Goal: Task Accomplishment & Management: Complete application form

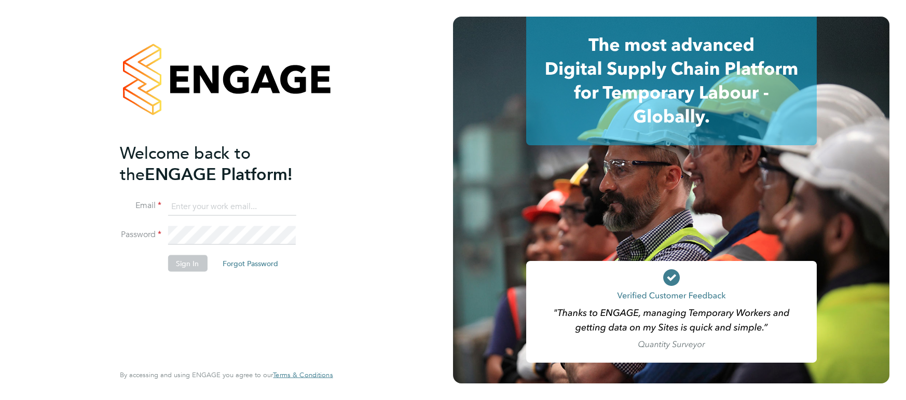
click at [231, 214] on input at bounding box center [232, 206] width 128 height 19
type input "dan.fitton@randstadcpe.com"
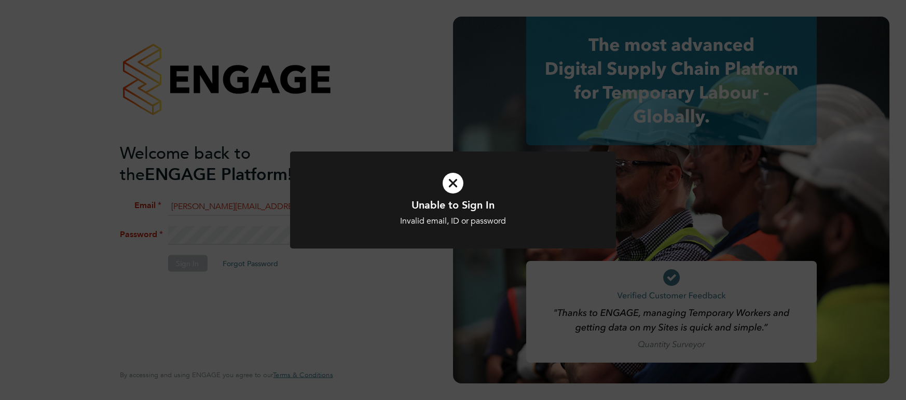
click at [229, 246] on div "Unable to Sign In Invalid email, ID or password Cancel Okay" at bounding box center [453, 200] width 906 height 400
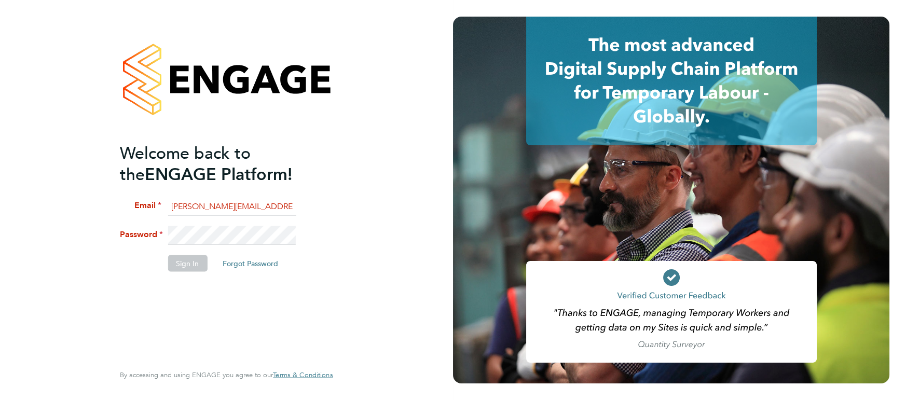
click at [69, 240] on div "Welcome back to the ENGAGE Platform! Email dan.fitton@randstadcpe.com Password …" at bounding box center [226, 200] width 453 height 400
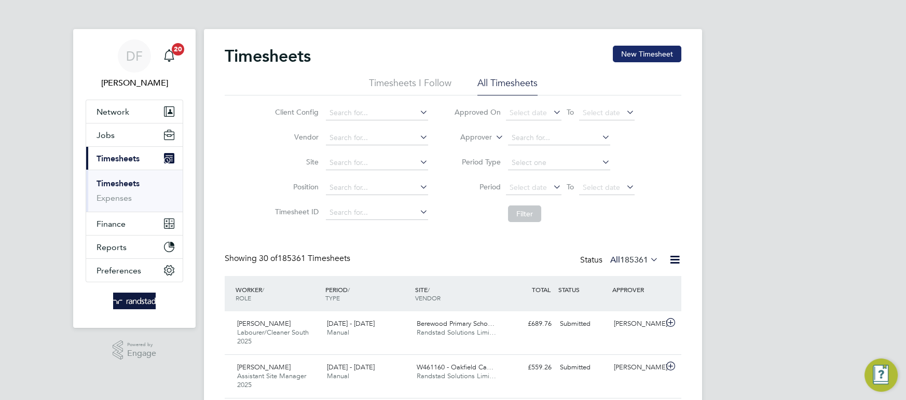
click at [650, 51] on button "New Timesheet" at bounding box center [647, 54] width 69 height 17
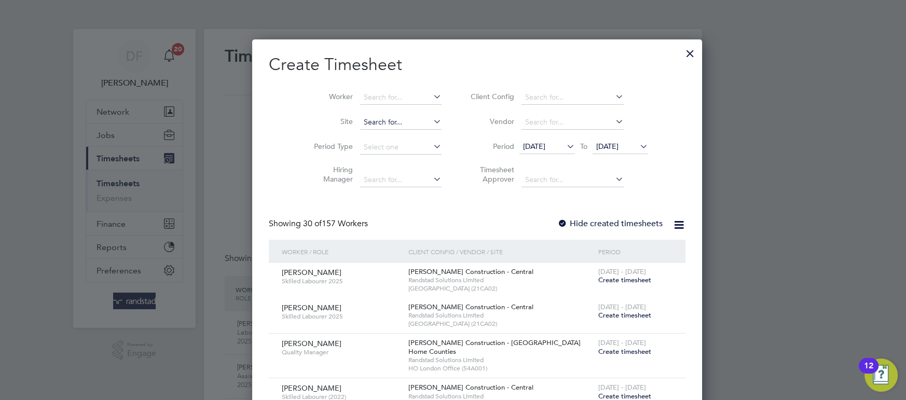
click at [376, 117] on input at bounding box center [400, 122] width 81 height 15
type input "oka"
click at [601, 153] on span "[DATE]" at bounding box center [621, 147] width 56 height 14
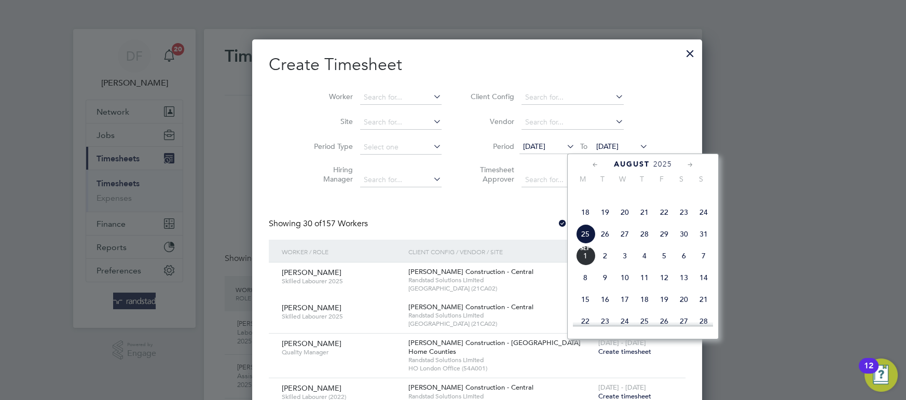
click at [658, 244] on span "29" at bounding box center [664, 234] width 20 height 20
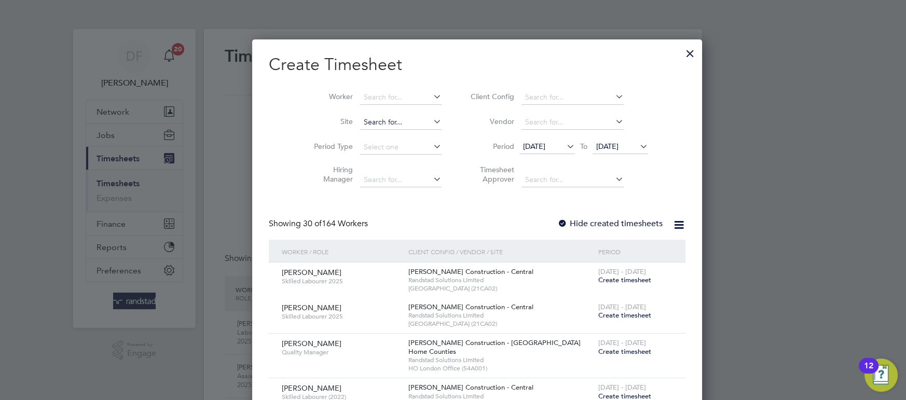
click at [384, 121] on input at bounding box center [400, 122] width 81 height 15
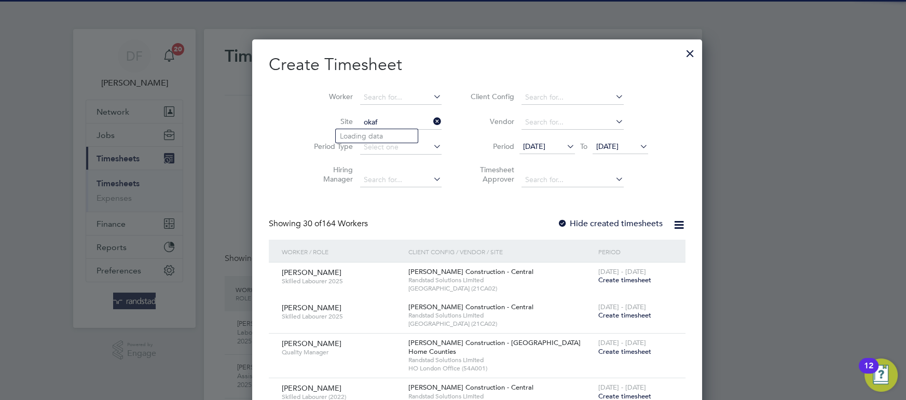
type input "okafo"
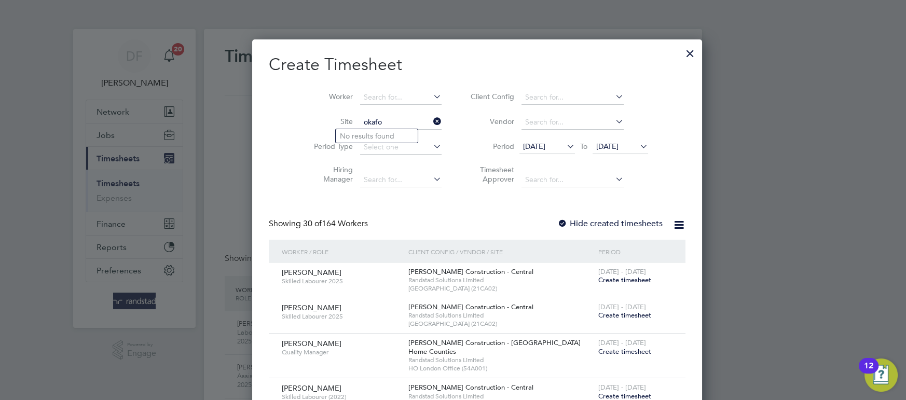
click at [681, 53] on div at bounding box center [690, 51] width 19 height 19
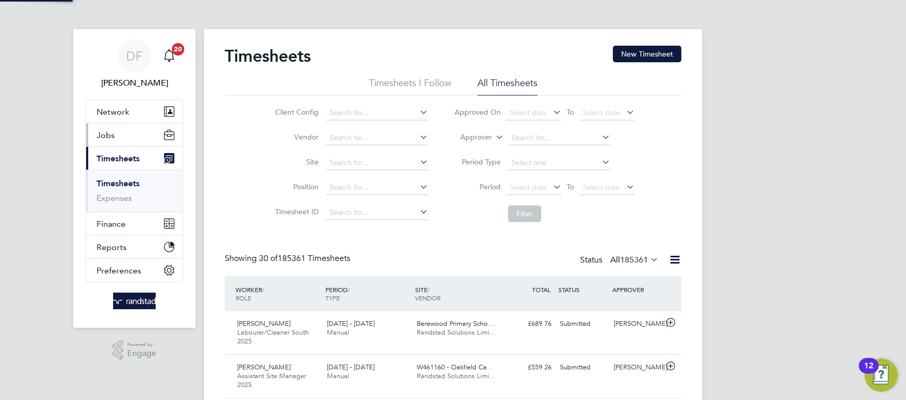
click at [124, 141] on button "Jobs" at bounding box center [134, 135] width 97 height 23
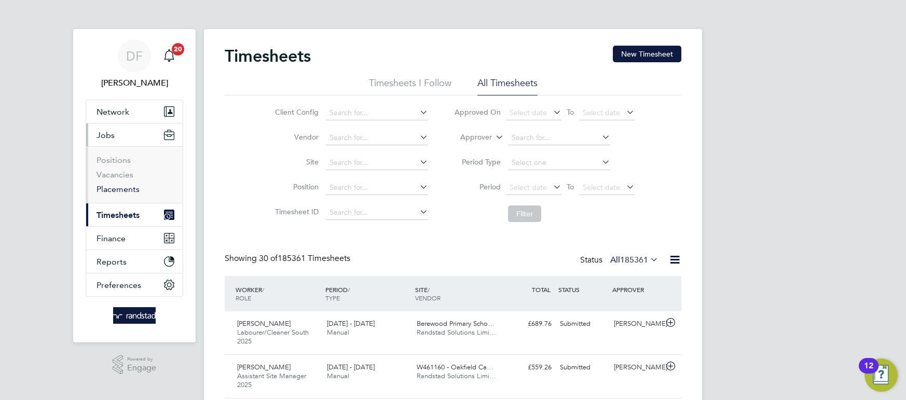
click at [120, 189] on link "Placements" at bounding box center [118, 189] width 43 height 10
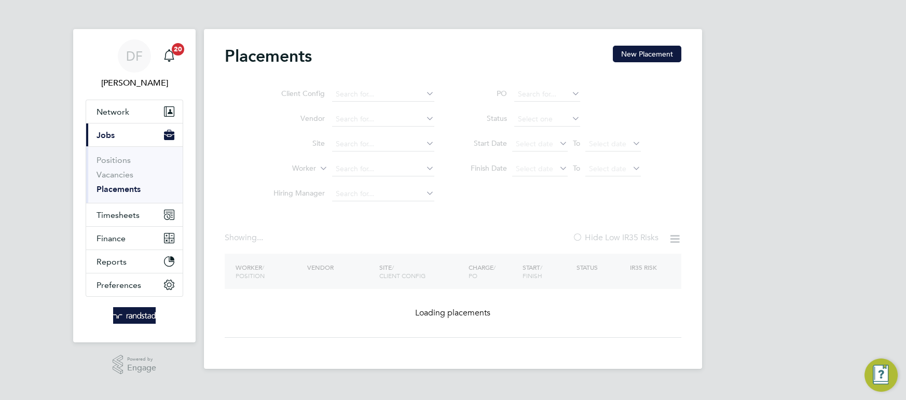
click at [410, 148] on ul "Client Config Vendor Site Worker Hiring Manager" at bounding box center [349, 144] width 195 height 125
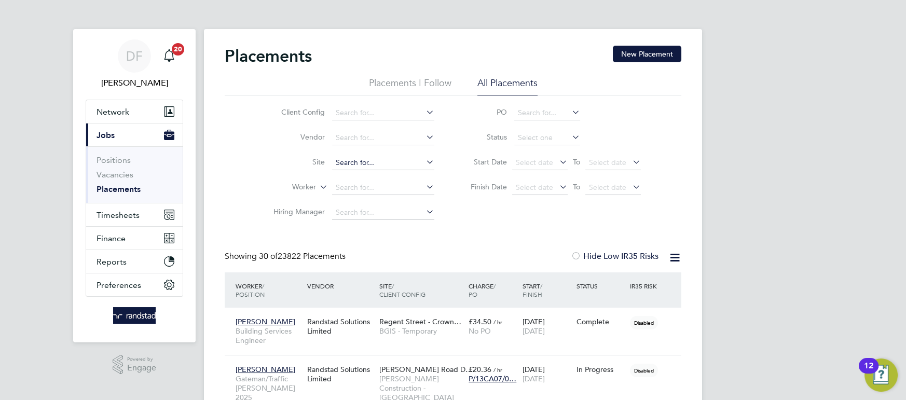
click at [389, 166] on input at bounding box center [383, 163] width 102 height 15
click at [394, 183] on li "[GEOGRAPHIC_DATA] (13W007)" at bounding box center [397, 177] width 131 height 14
type input "[PERSON_NAME][GEOGRAPHIC_DATA] (13W007)"
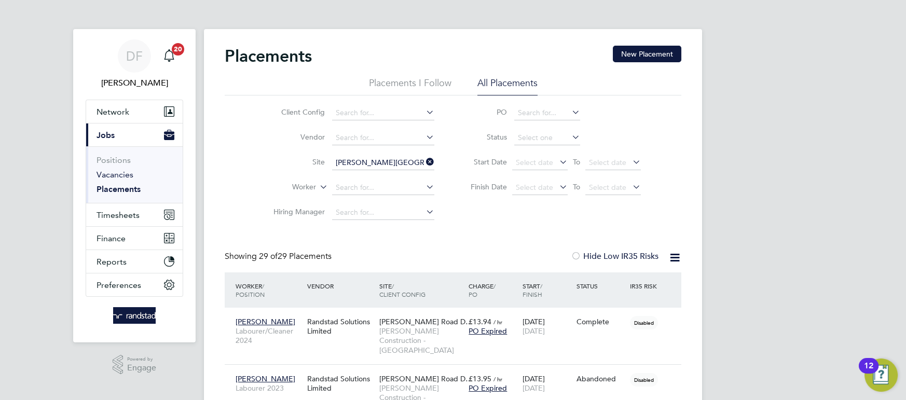
click at [114, 176] on link "Vacancies" at bounding box center [115, 175] width 37 height 10
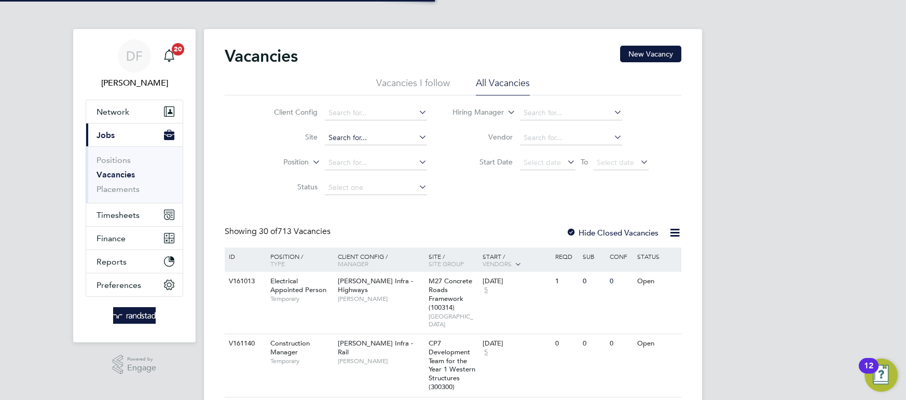
click at [389, 140] on input at bounding box center [376, 138] width 102 height 15
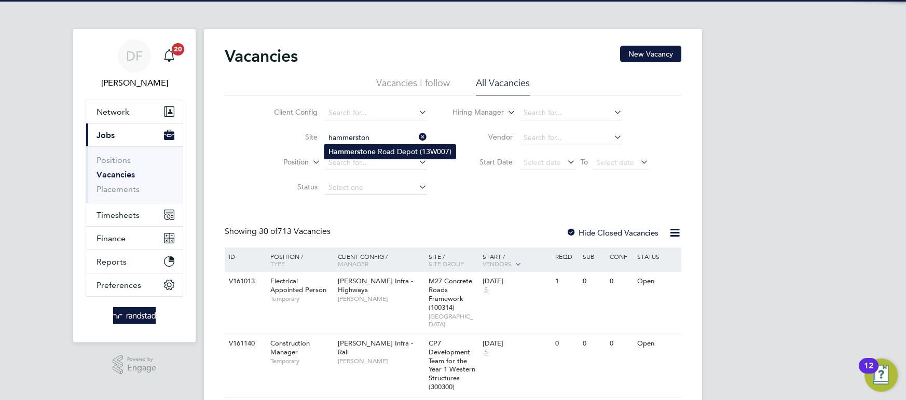
click at [381, 150] on li "[GEOGRAPHIC_DATA] (13W007)" at bounding box center [389, 152] width 131 height 14
type input "[PERSON_NAME][GEOGRAPHIC_DATA] (13W007)"
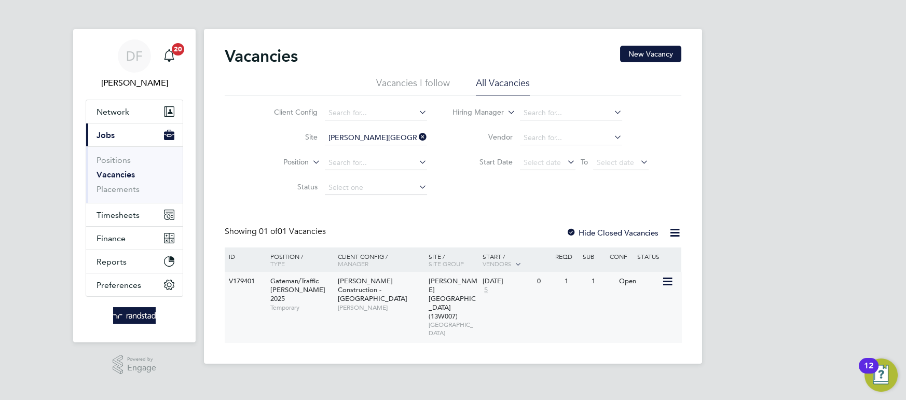
click at [321, 287] on div "Gateman/Traffic [PERSON_NAME] 2025 Temporary" at bounding box center [299, 294] width 73 height 45
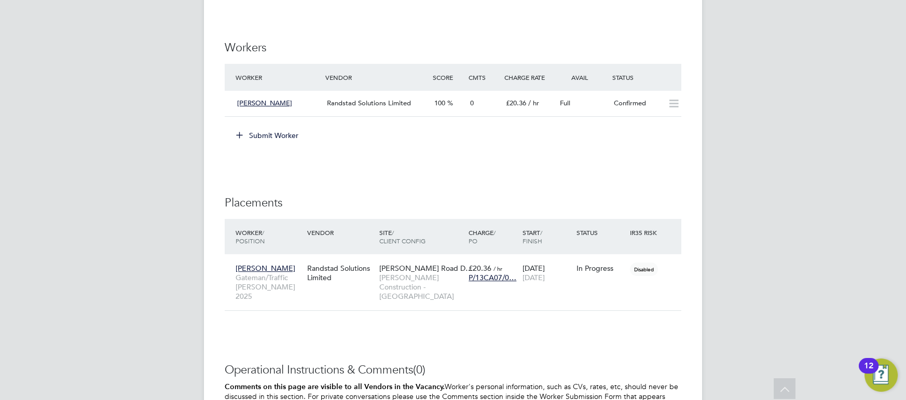
scroll to position [765, 0]
click at [640, 104] on div "Confirmed" at bounding box center [637, 102] width 54 height 17
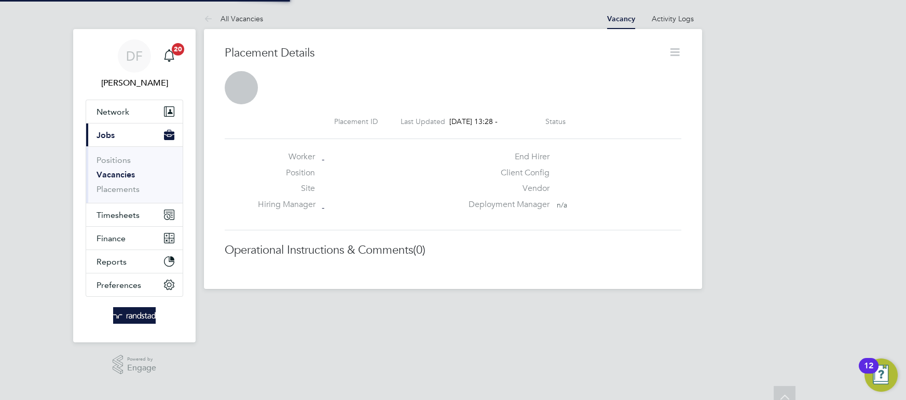
scroll to position [10, 49]
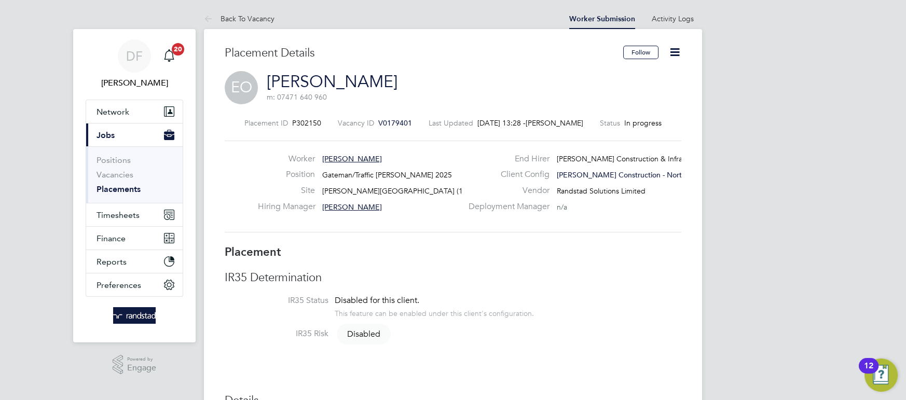
click at [674, 49] on icon at bounding box center [674, 52] width 13 height 13
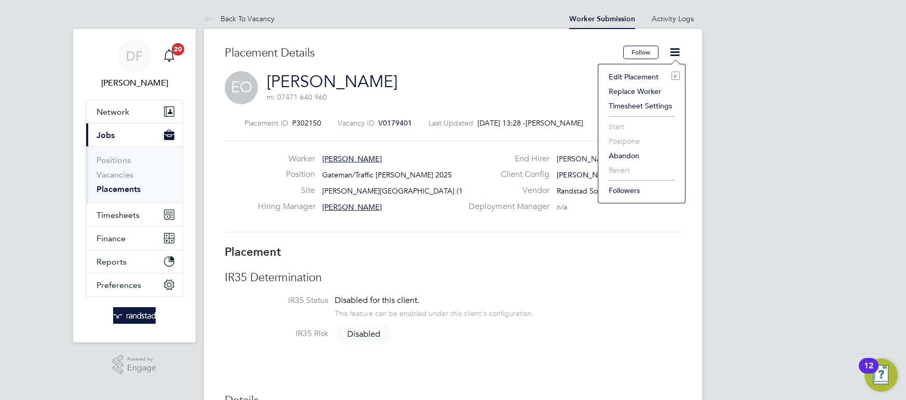
click at [464, 107] on div "Placement ID P302150 Vacancy ID V0179401 Last Updated 01 Sep 2025, 13:28 - Loui…" at bounding box center [453, 175] width 457 height 139
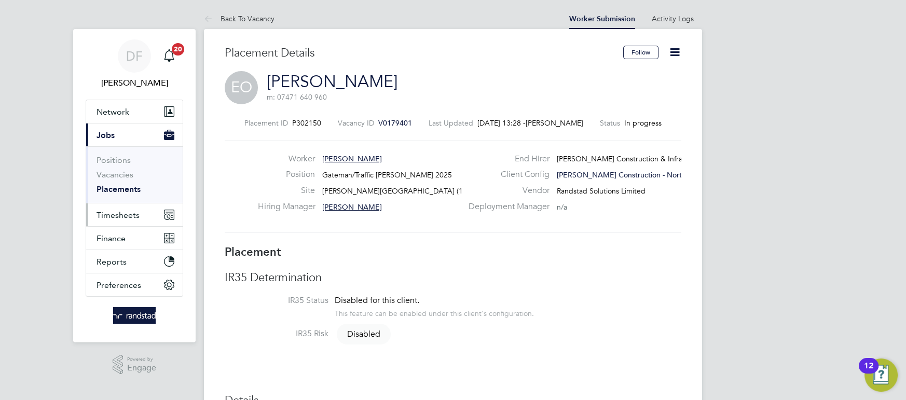
click at [128, 207] on button "Timesheets" at bounding box center [134, 214] width 97 height 23
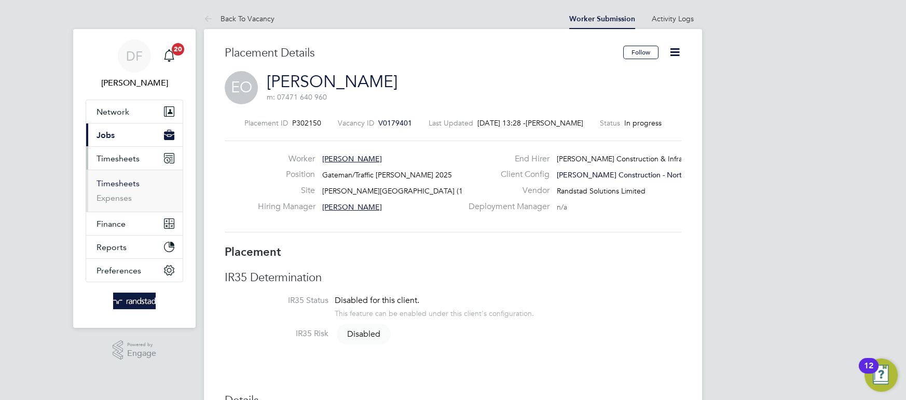
click at [119, 179] on link "Timesheets" at bounding box center [118, 184] width 43 height 10
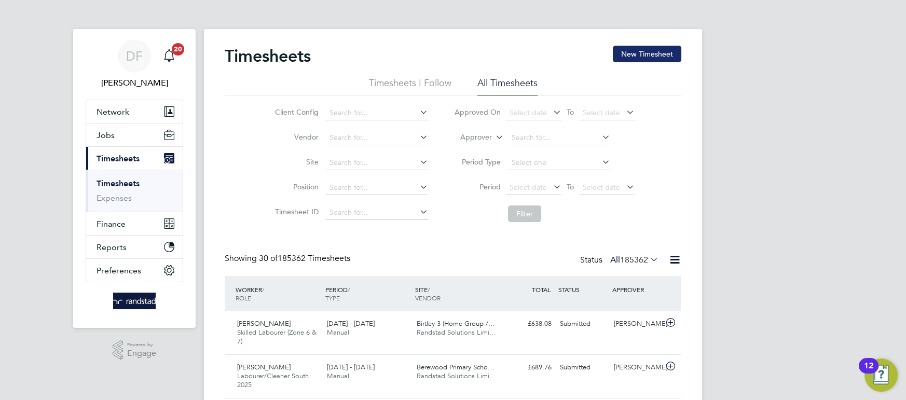
click at [657, 59] on button "New Timesheet" at bounding box center [647, 54] width 69 height 17
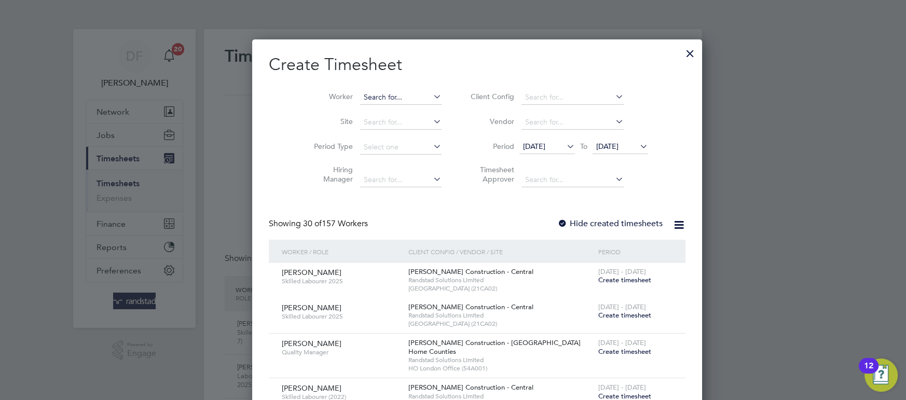
click at [377, 100] on input at bounding box center [400, 97] width 81 height 15
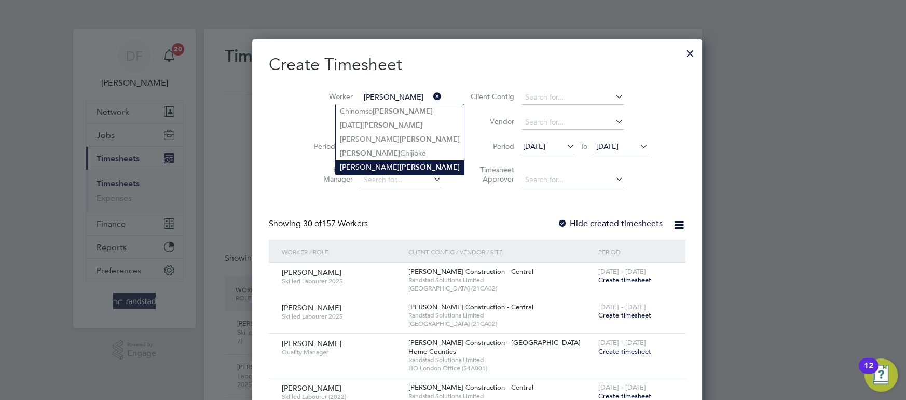
click at [400, 163] on b "Okafor" at bounding box center [430, 167] width 60 height 9
type input "[PERSON_NAME]"
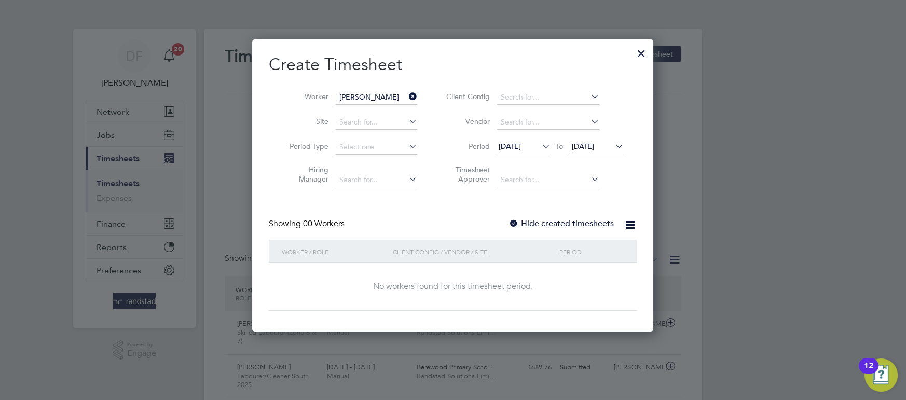
click at [594, 147] on span "[DATE]" at bounding box center [583, 146] width 22 height 9
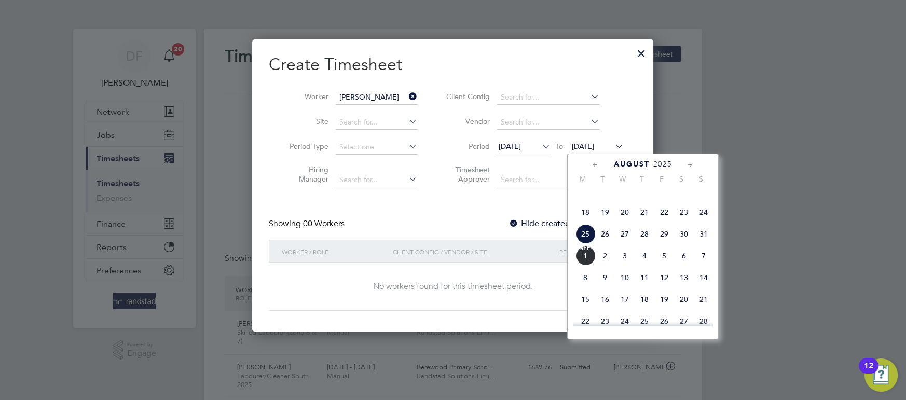
click at [679, 244] on span "30" at bounding box center [684, 234] width 20 height 20
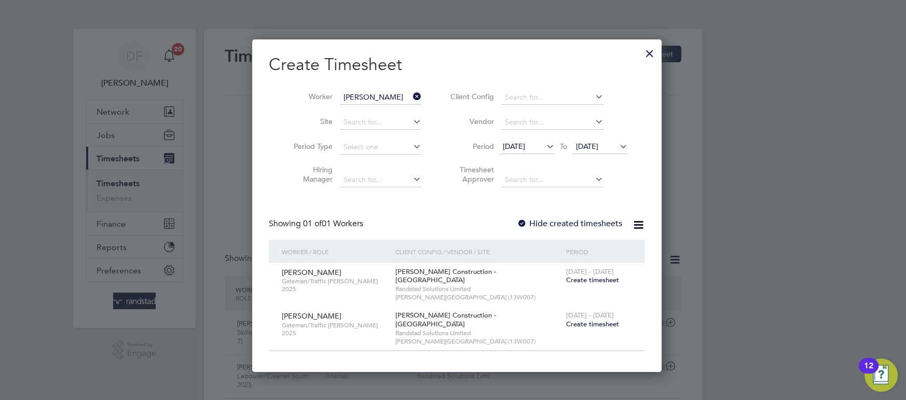
click at [587, 278] on span "Create timesheet" at bounding box center [592, 280] width 53 height 9
